Goal: Task Accomplishment & Management: Use online tool/utility

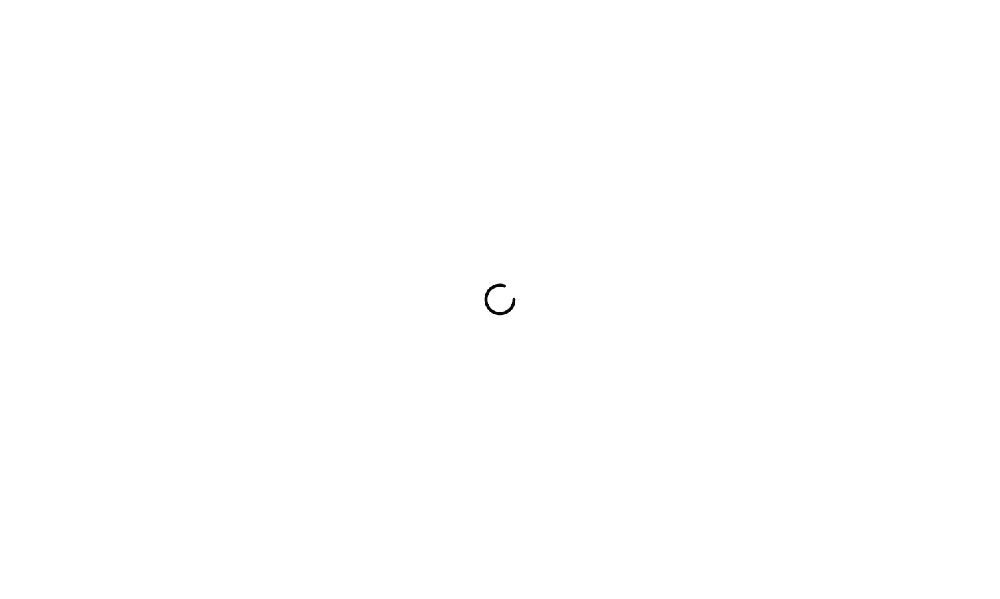
drag, startPoint x: 613, startPoint y: 125, endPoint x: 667, endPoint y: 123, distance: 53.6
click at [613, 131] on div at bounding box center [500, 299] width 1000 height 599
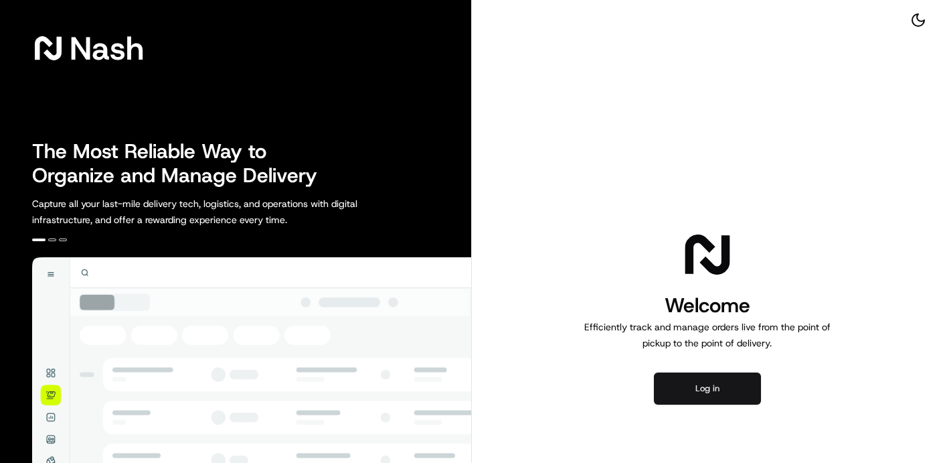
click at [719, 389] on button "Log in" at bounding box center [707, 388] width 107 height 32
